Goal: Complete application form: Complete application form

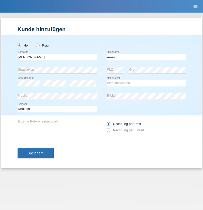
type input "Amez"
select select "FR"
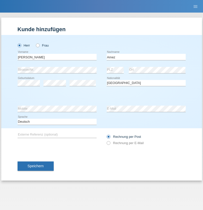
select select "C"
select select "01"
select select "06"
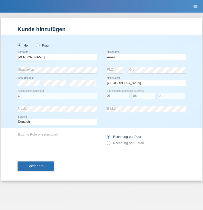
select select "2018"
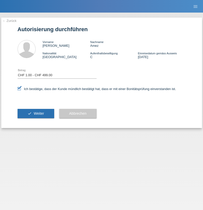
select select "1"
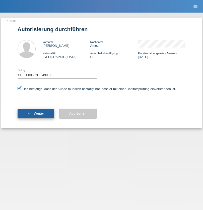
click at [36, 113] on span "Weiter" at bounding box center [39, 113] width 10 height 4
